Goal: Task Accomplishment & Management: Manage account settings

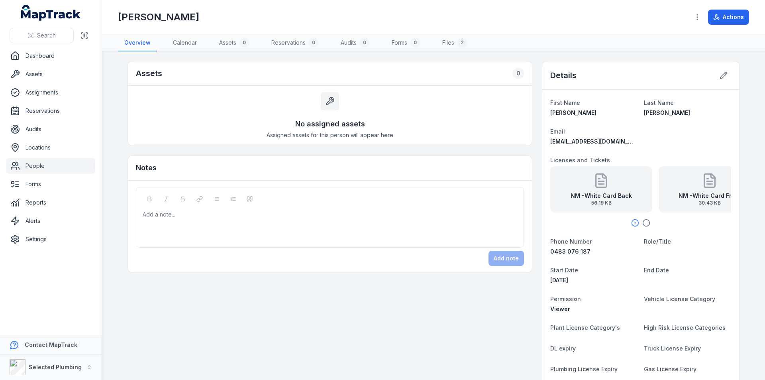
click at [31, 160] on link "People" at bounding box center [50, 166] width 89 height 16
click at [33, 167] on link "People" at bounding box center [50, 166] width 89 height 16
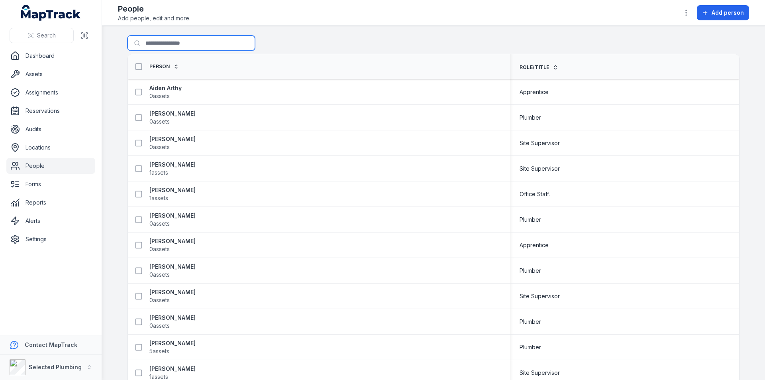
click at [150, 42] on input "Search for people" at bounding box center [192, 42] width 128 height 15
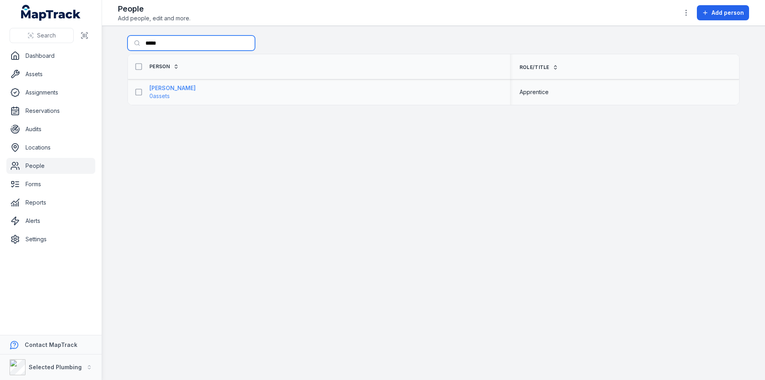
type input "*****"
click at [166, 90] on strong "[PERSON_NAME]" at bounding box center [172, 88] width 46 height 8
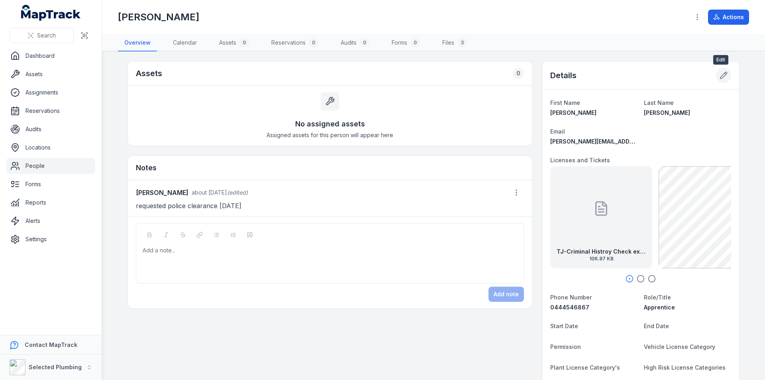
click at [726, 75] on button at bounding box center [723, 75] width 15 height 15
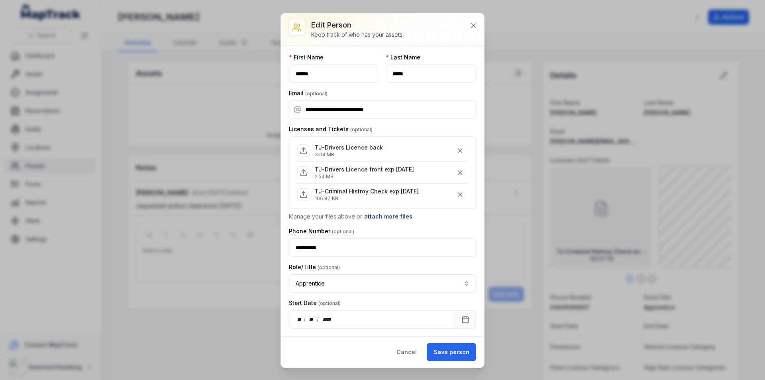
click at [386, 212] on button "attach more files" at bounding box center [388, 216] width 49 height 9
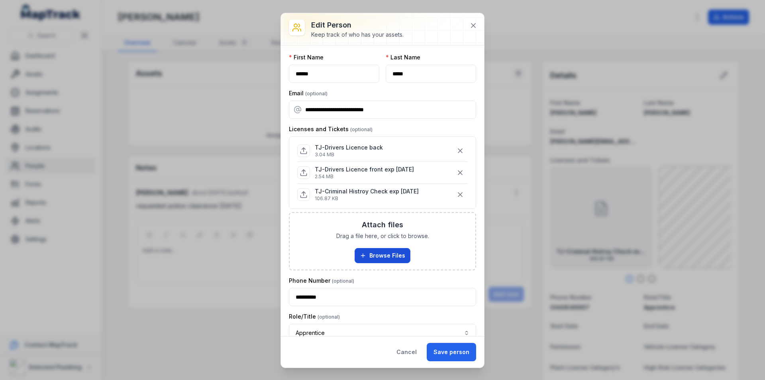
click at [377, 250] on button "Browse Files" at bounding box center [383, 255] width 56 height 15
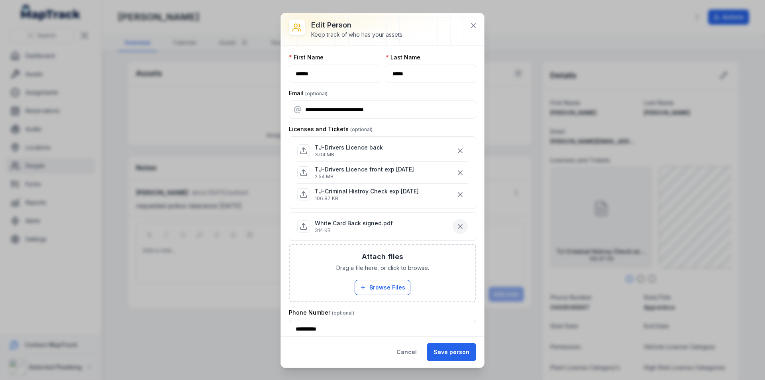
click at [456, 225] on icon "button" at bounding box center [460, 226] width 8 height 8
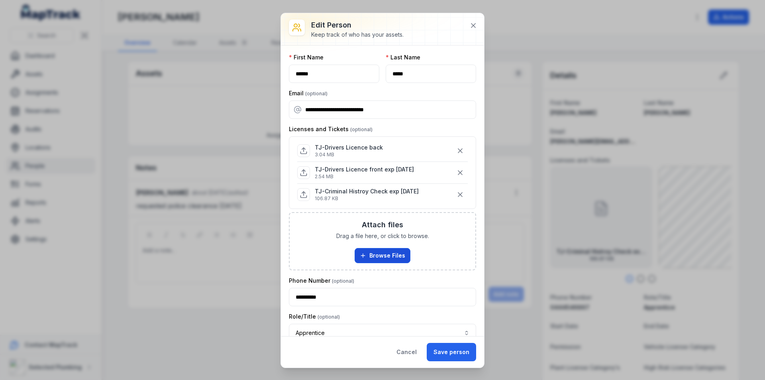
click at [382, 254] on button "Browse Files" at bounding box center [383, 255] width 56 height 15
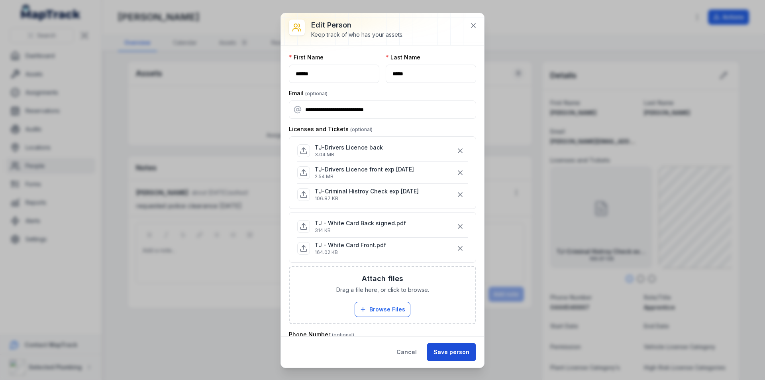
click at [449, 352] on button "Save person" at bounding box center [451, 352] width 49 height 18
